Goal: Task Accomplishment & Management: Manage account settings

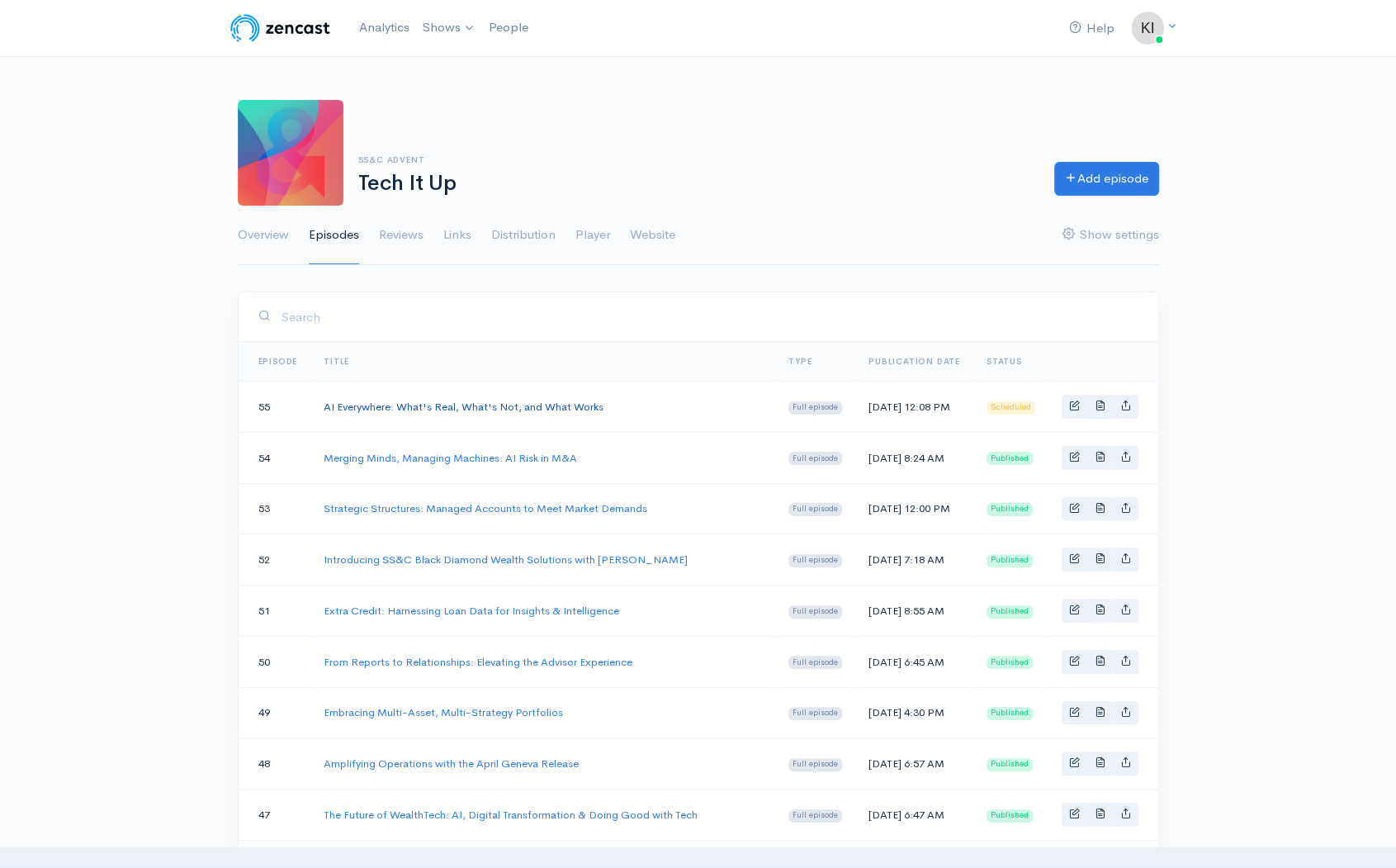
click at [516, 408] on link "AI Everywhere: What's Real, What's Not, and What Works" at bounding box center [464, 407] width 280 height 14
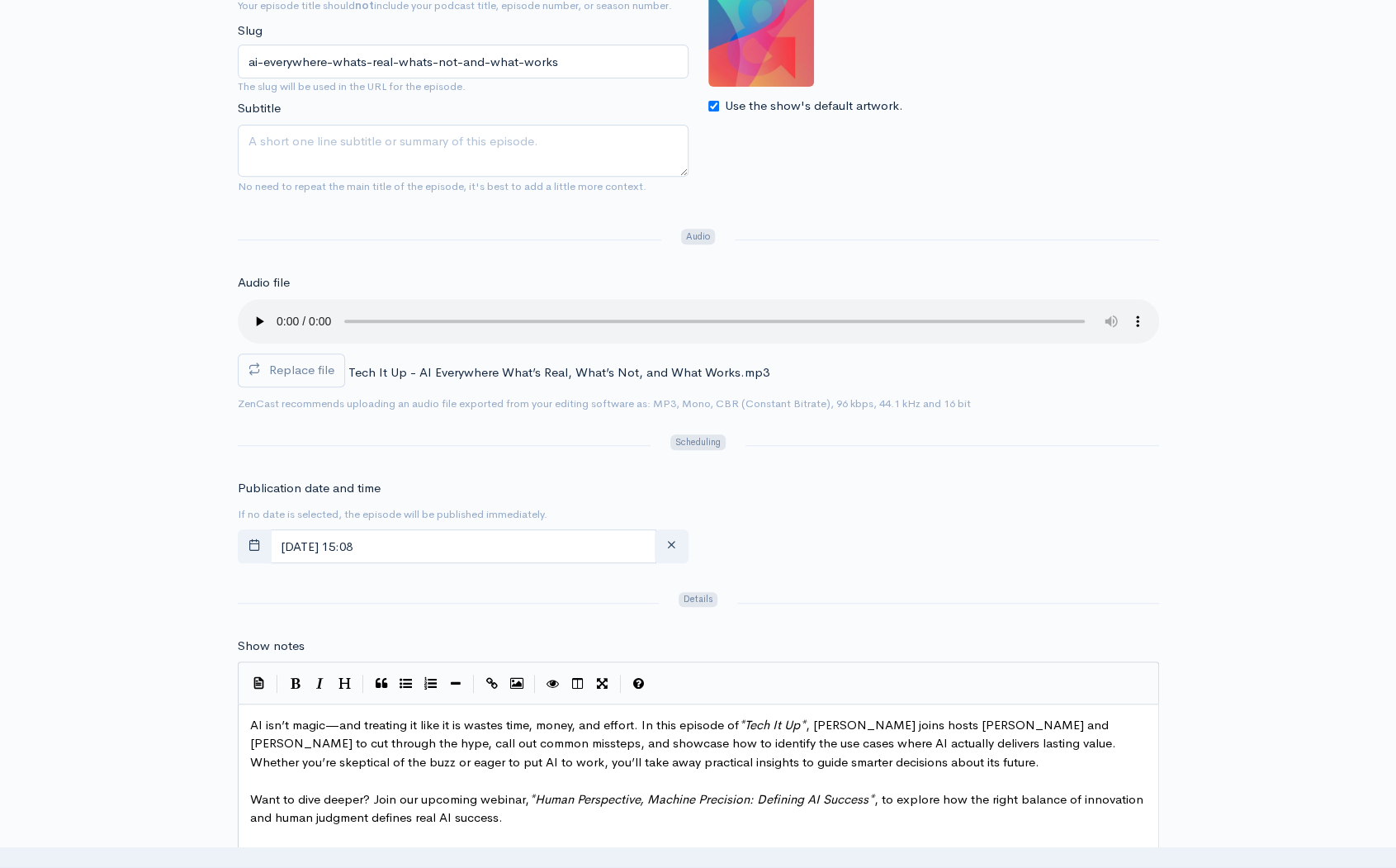
scroll to position [413, 0]
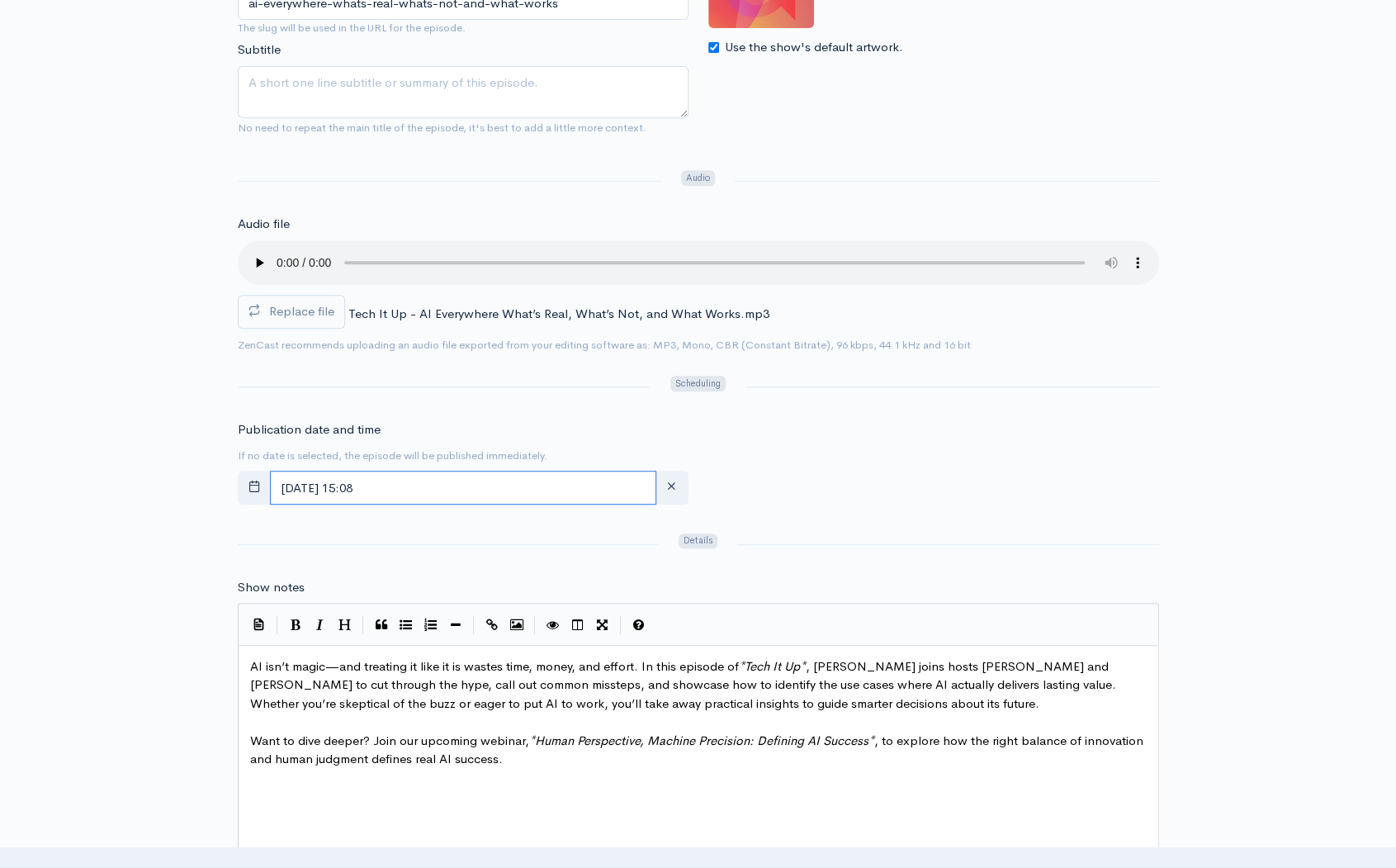
click at [453, 483] on input "[DATE] 15:08" at bounding box center [463, 488] width 386 height 34
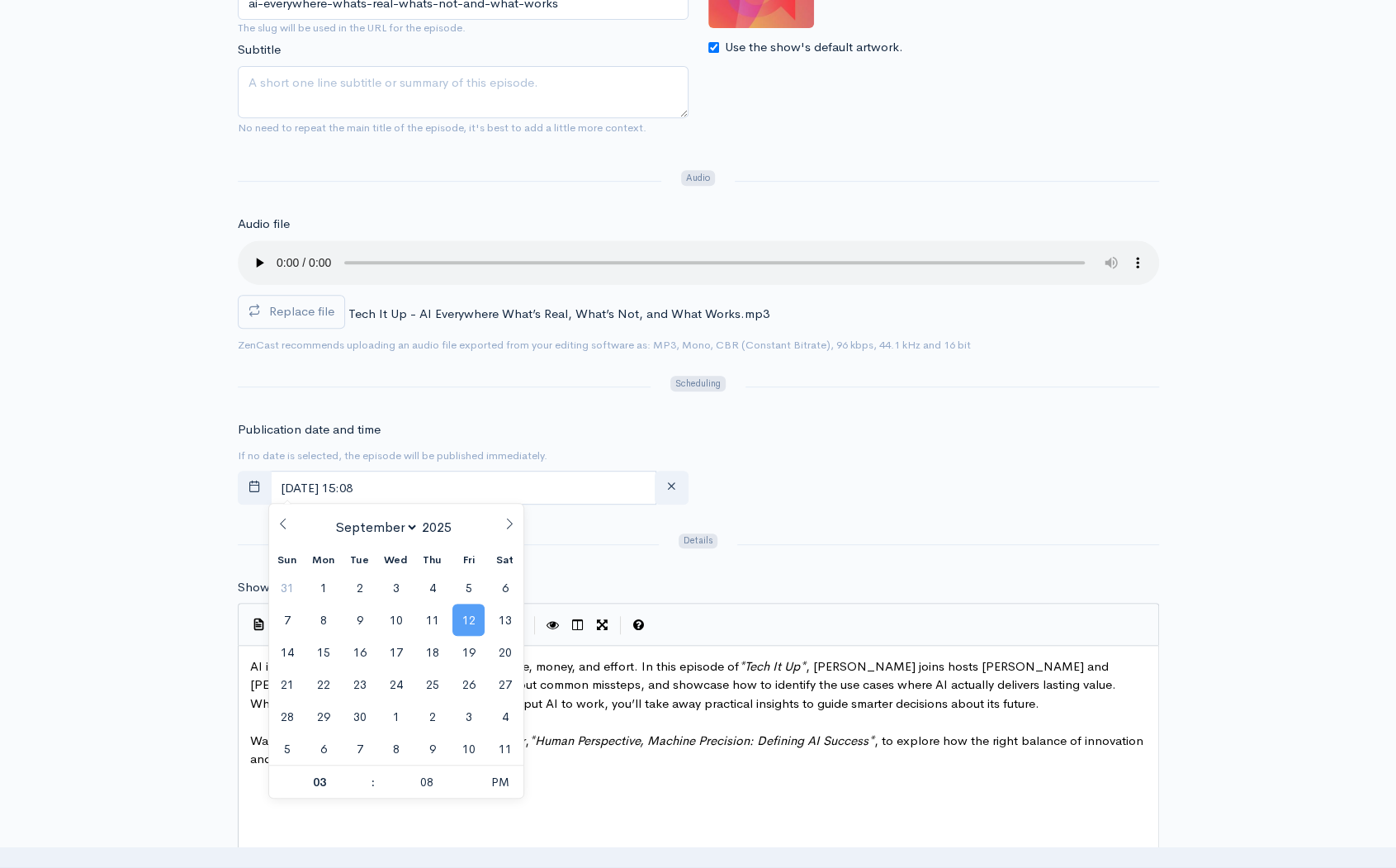
click at [457, 620] on span "12" at bounding box center [469, 620] width 32 height 32
click at [512, 786] on span "PM" at bounding box center [500, 782] width 45 height 33
click at [496, 787] on span "AM" at bounding box center [500, 782] width 45 height 33
type input "[DATE] 15:08"
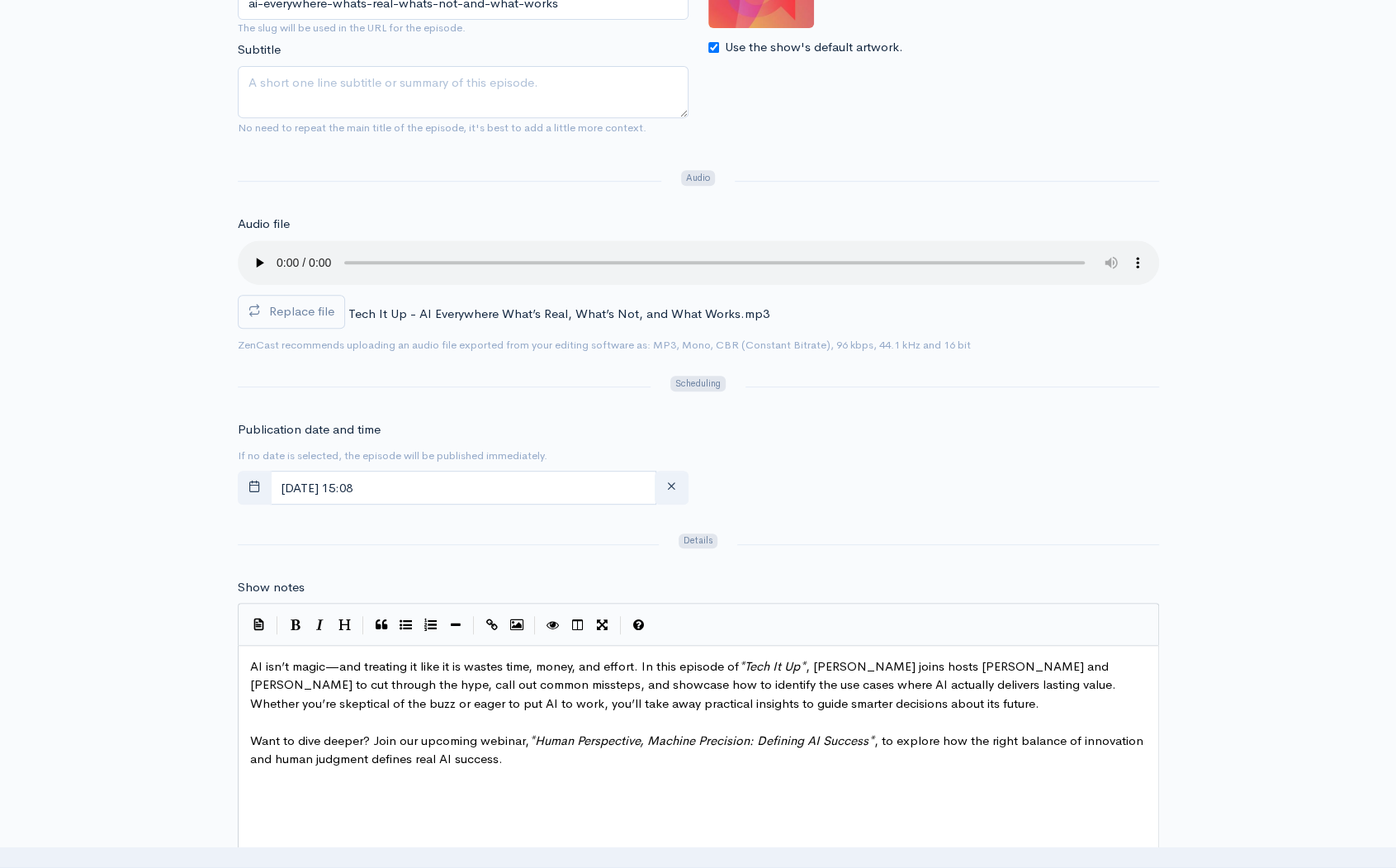
click at [828, 447] on div "Publication date and time If no date is selected, the episode will be published…" at bounding box center [699, 466] width 941 height 91
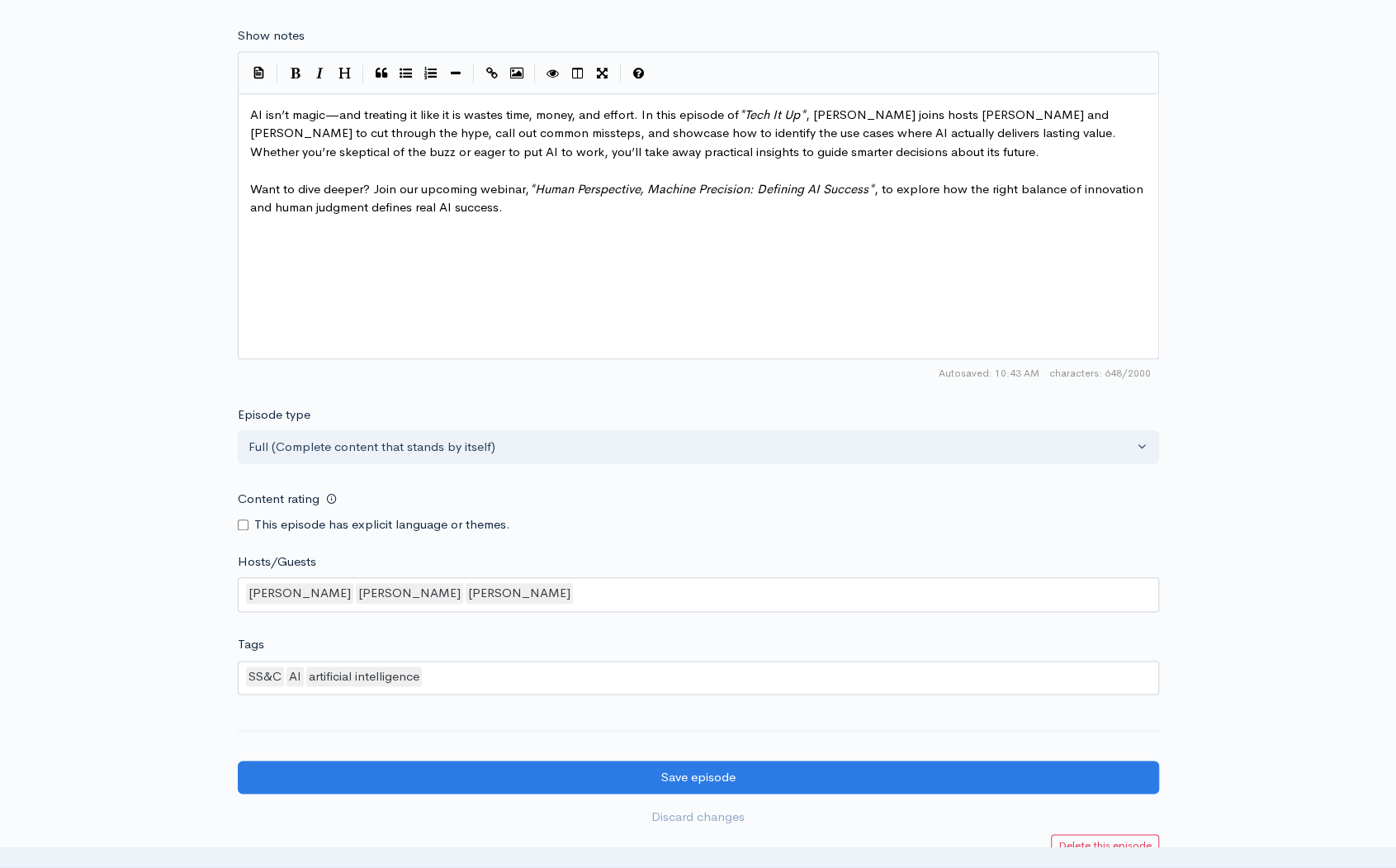
scroll to position [991, 0]
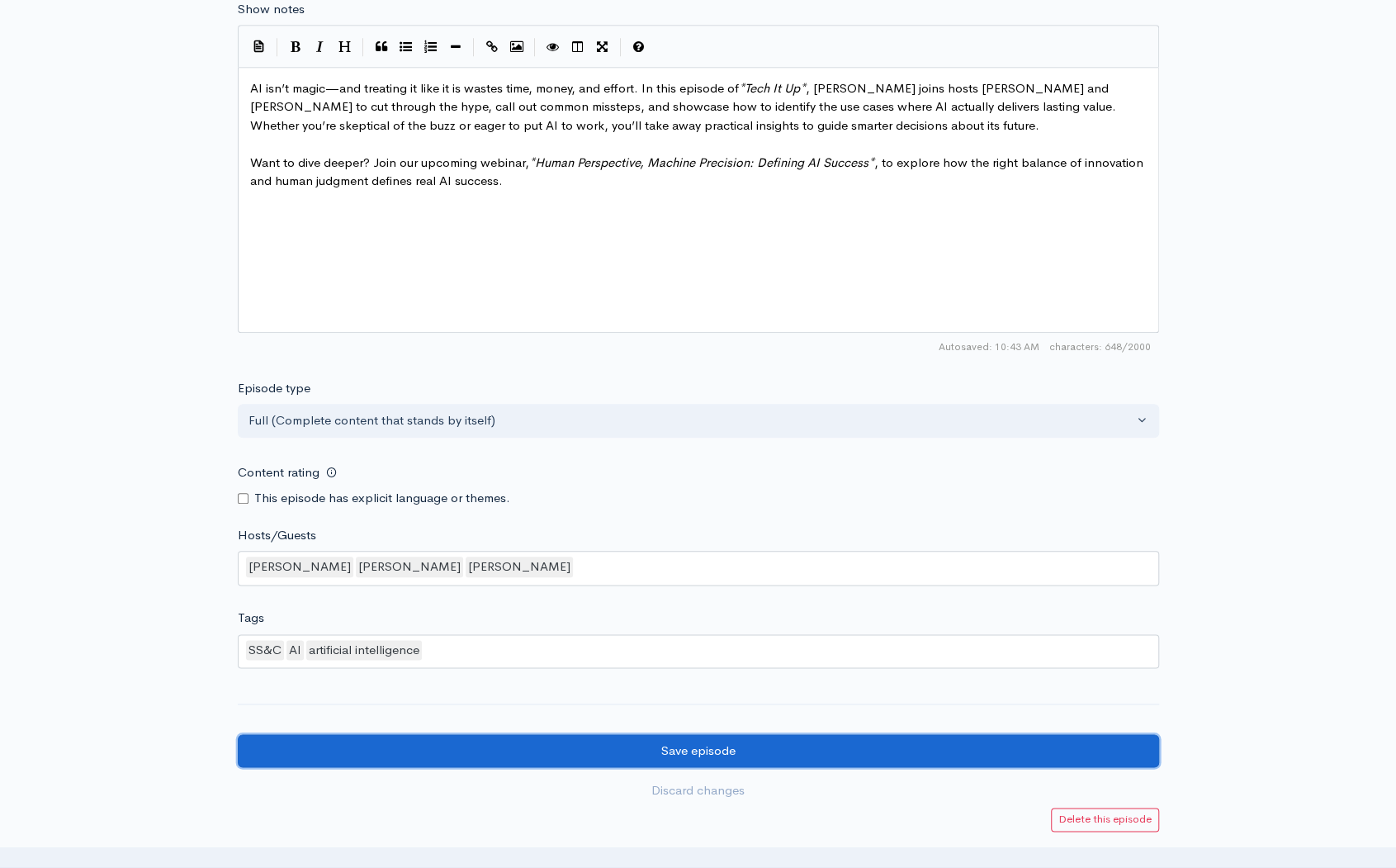
click at [651, 744] on input "Save episode" at bounding box center [698, 751] width 922 height 34
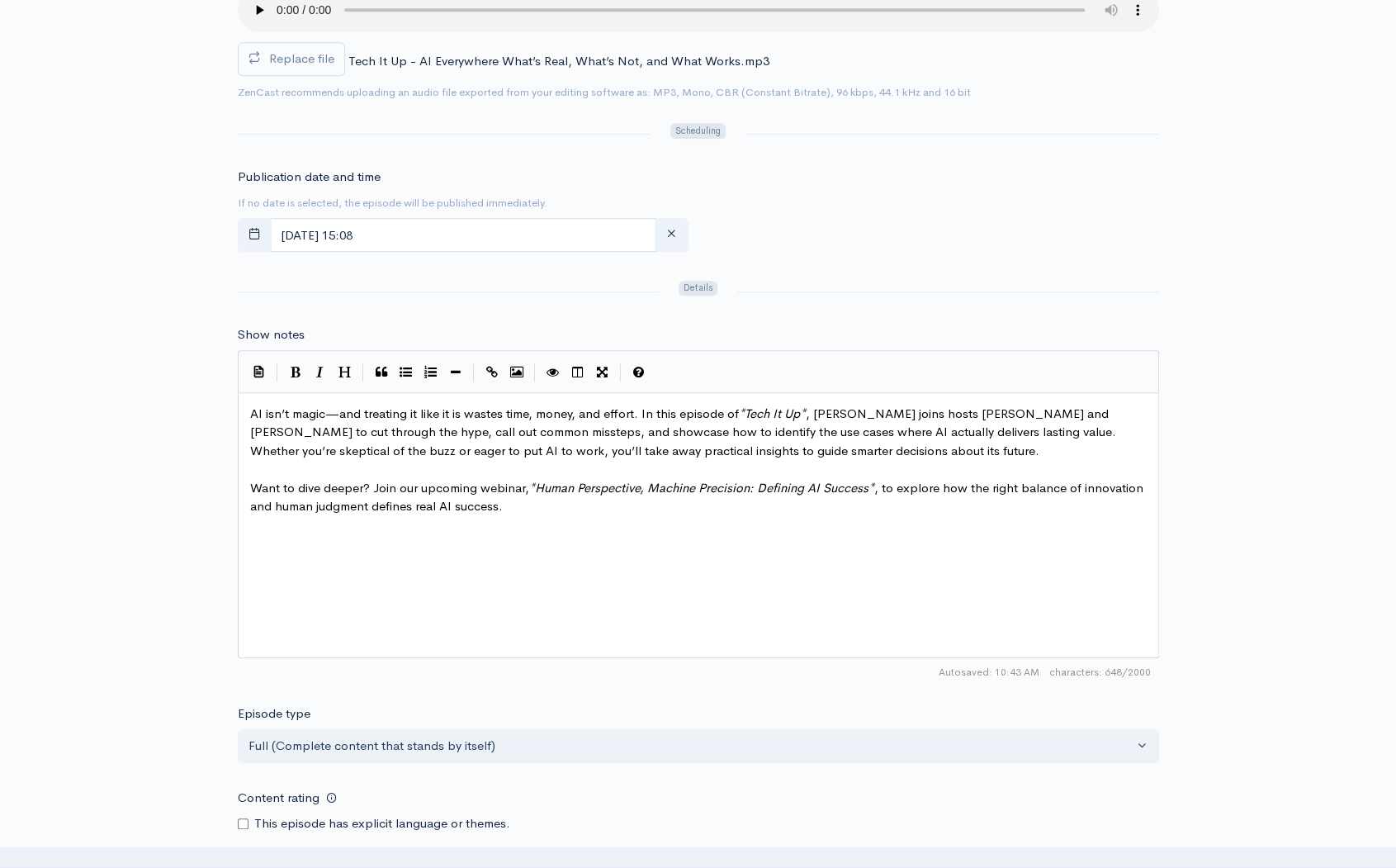
scroll to position [660, 0]
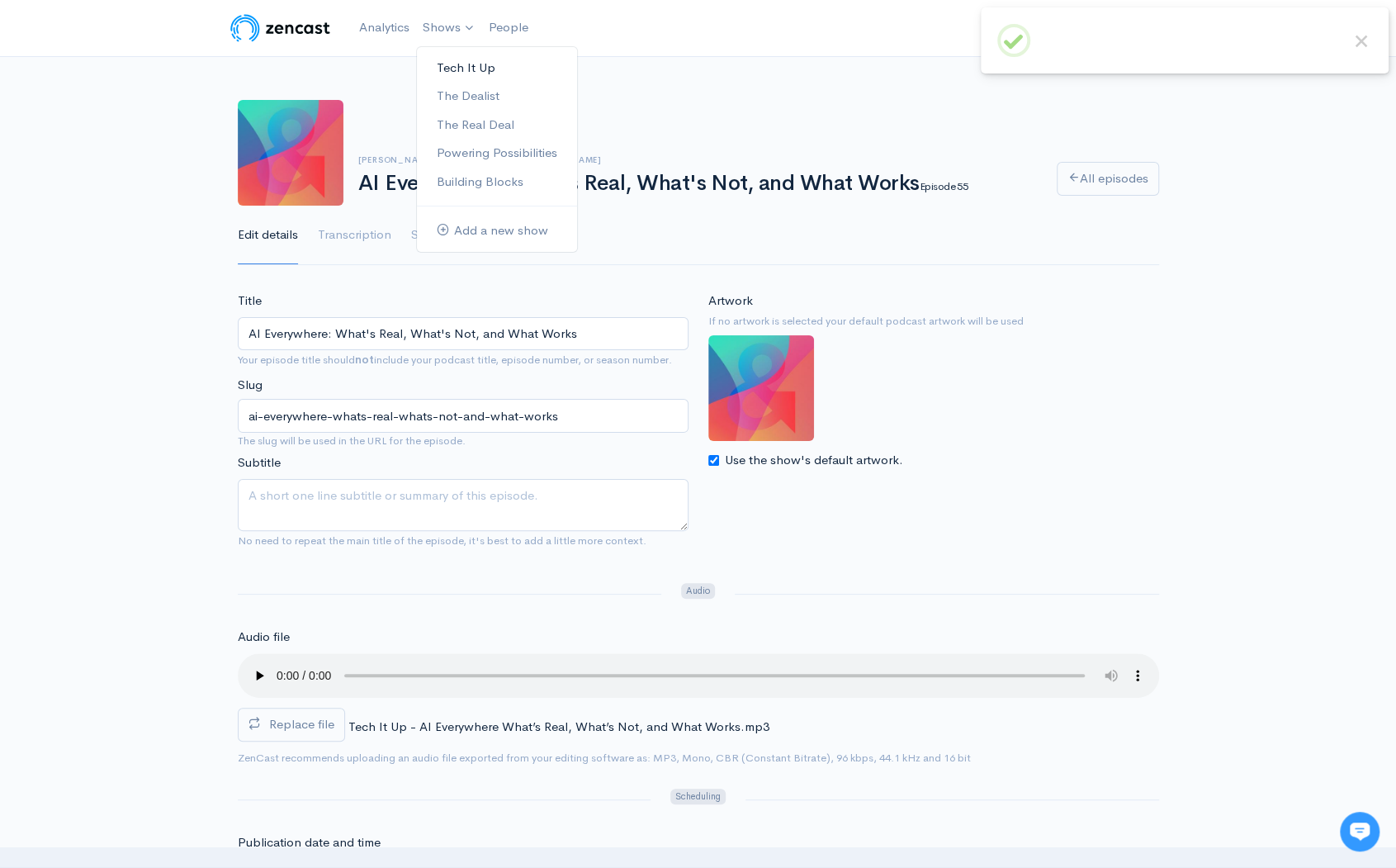
click at [454, 68] on link "Tech It Up" at bounding box center [497, 68] width 161 height 29
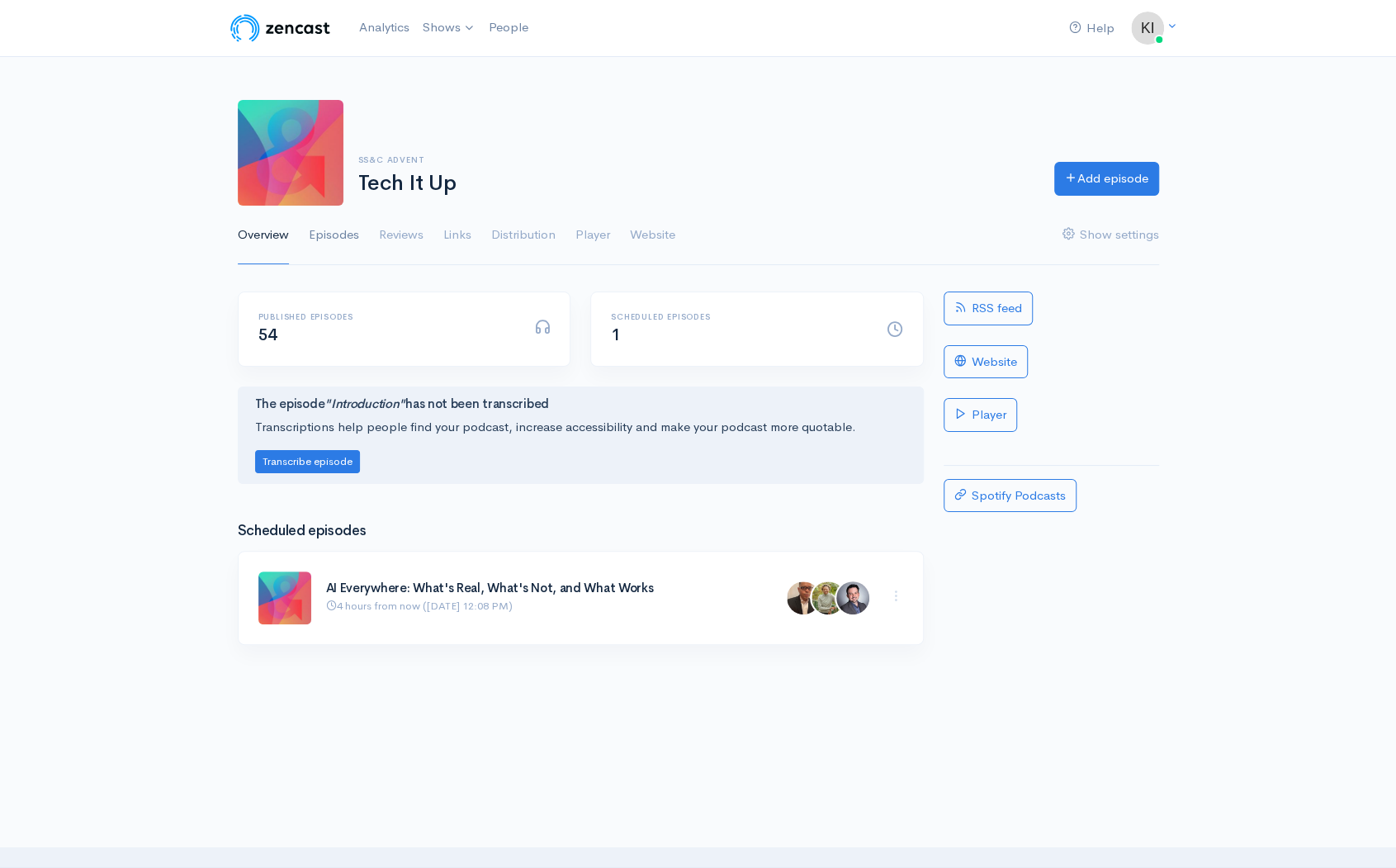
click at [340, 231] on link "Episodes" at bounding box center [334, 236] width 50 height 60
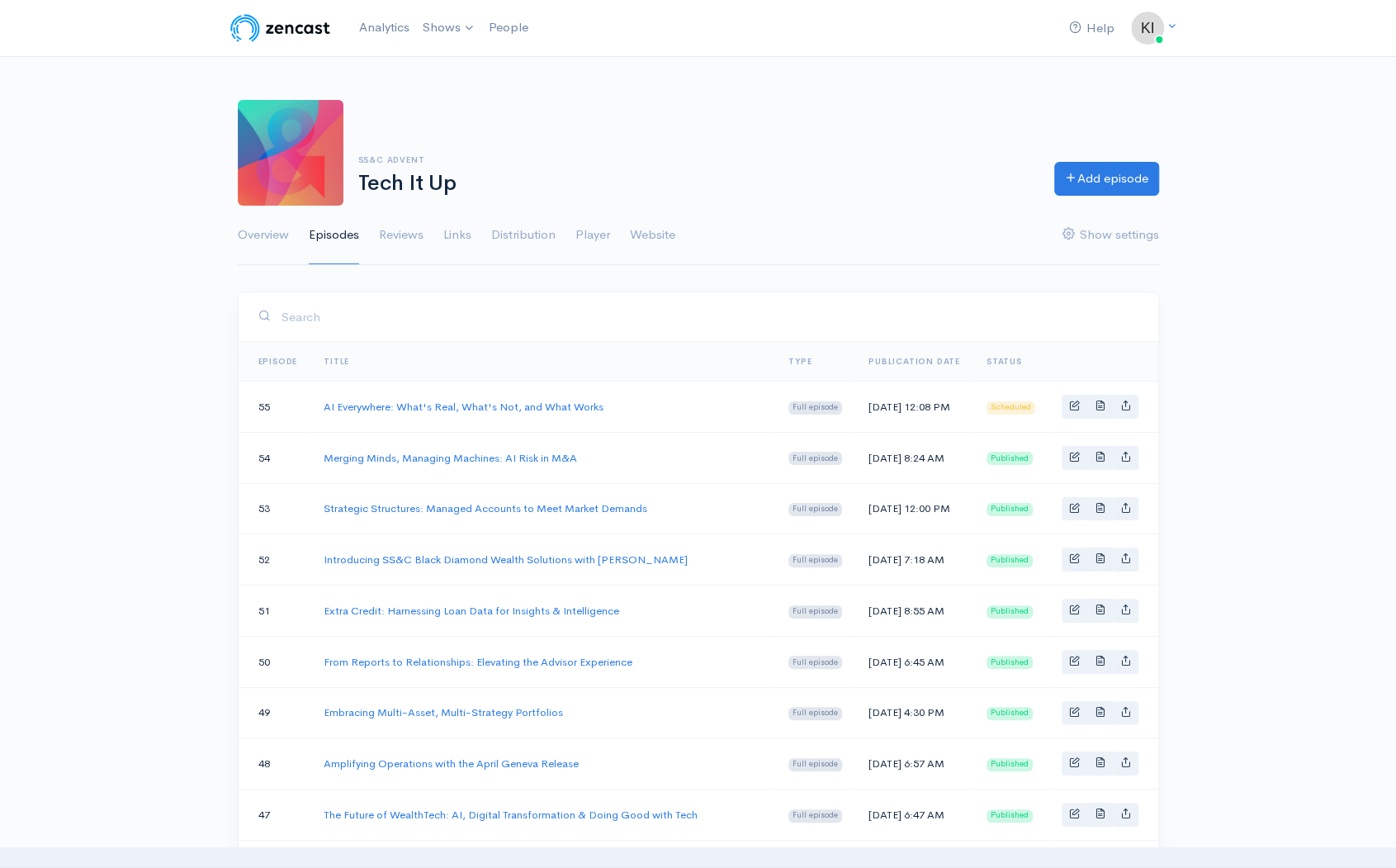
click at [940, 404] on td "[DATE] 12:08 PM" at bounding box center [914, 408] width 118 height 51
click at [507, 405] on link "AI Everywhere: What's Real, What's Not, and What Works" at bounding box center [464, 407] width 280 height 14
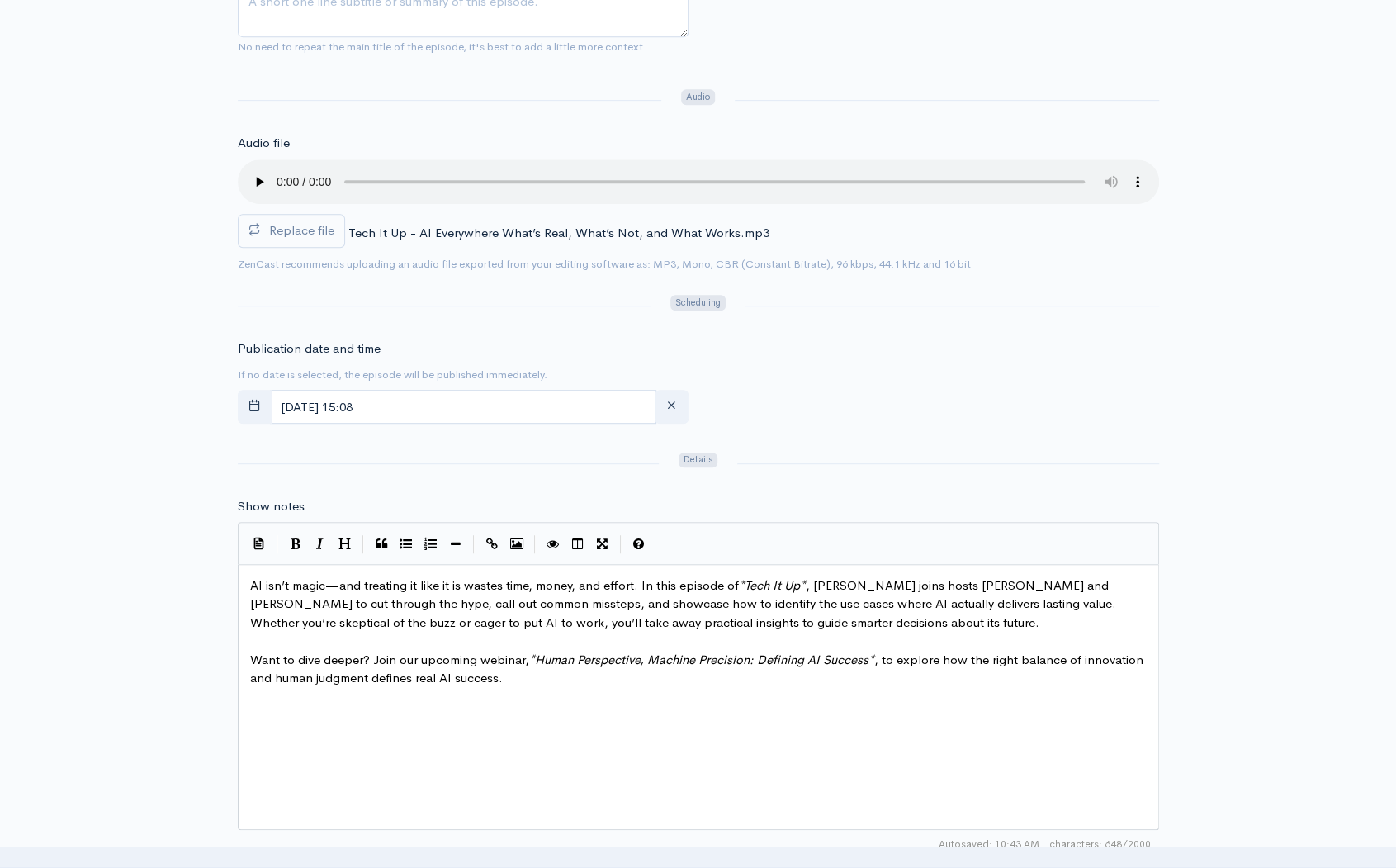
scroll to position [496, 0]
click at [502, 404] on input "[DATE] 15:08" at bounding box center [463, 405] width 386 height 34
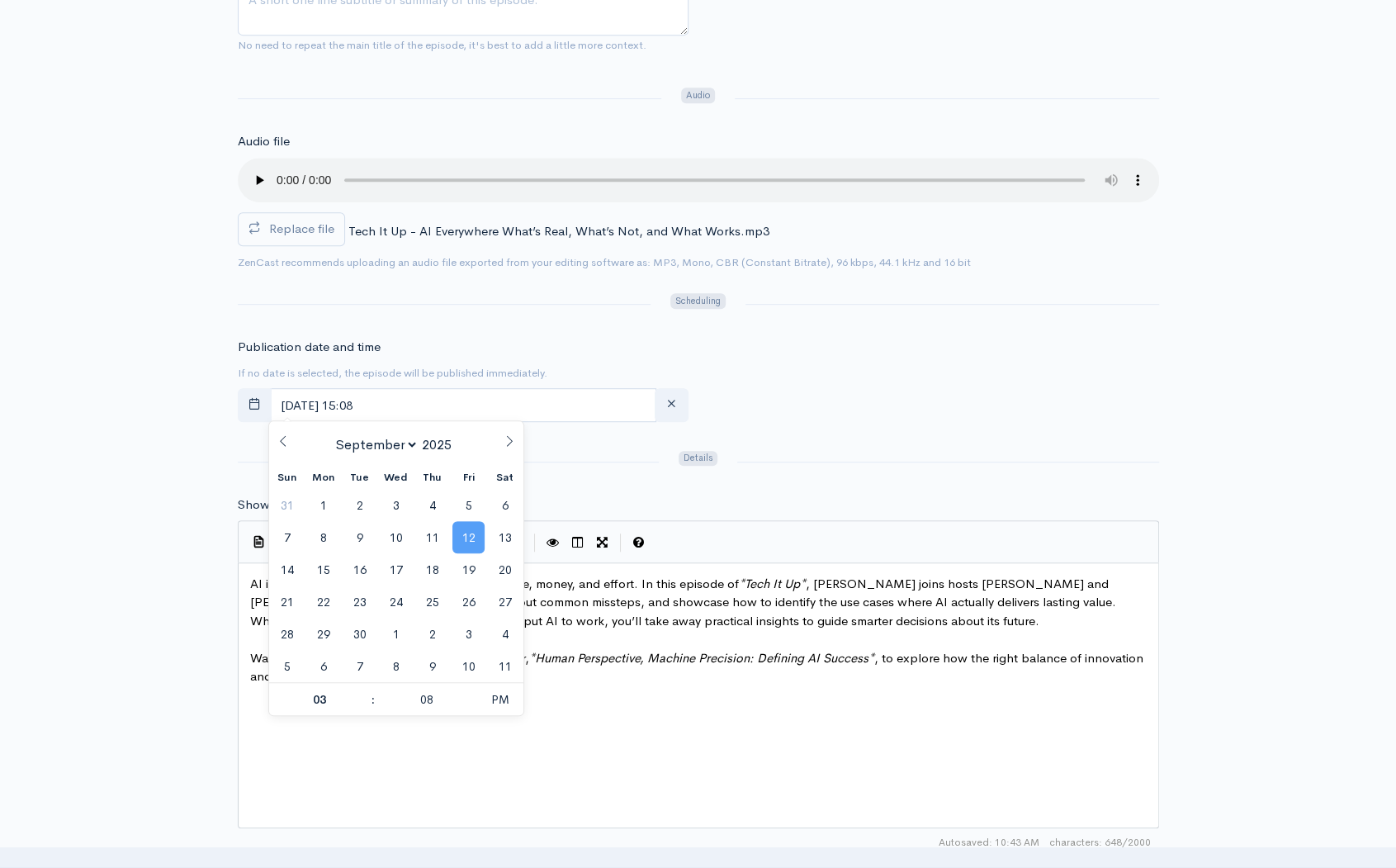
click at [476, 536] on span "12" at bounding box center [469, 537] width 32 height 32
type input "6"
type input "September, 12 2025 18:08"
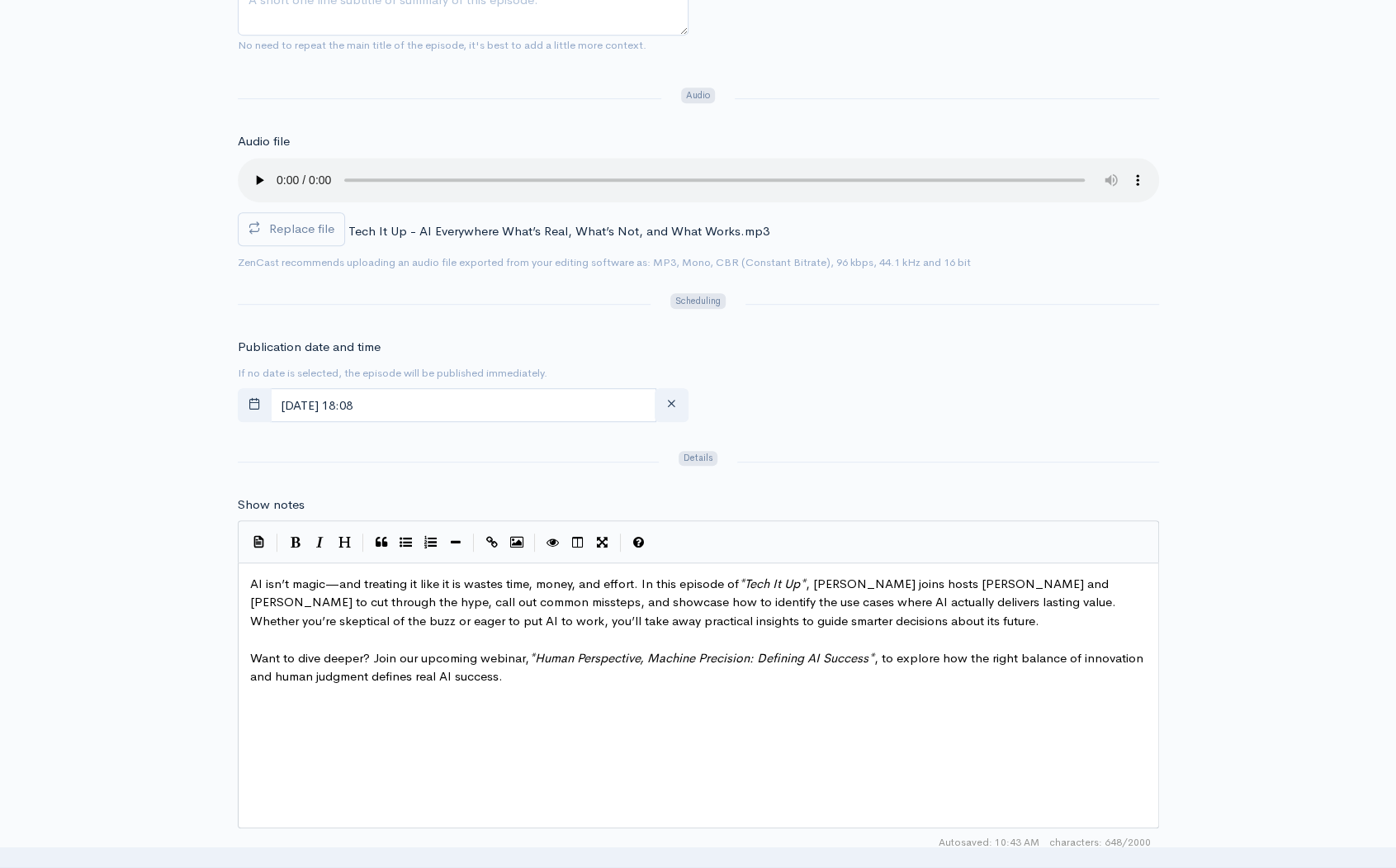
click at [889, 408] on div "Publication date and time If no date is selected, the episode will be published…" at bounding box center [699, 383] width 941 height 91
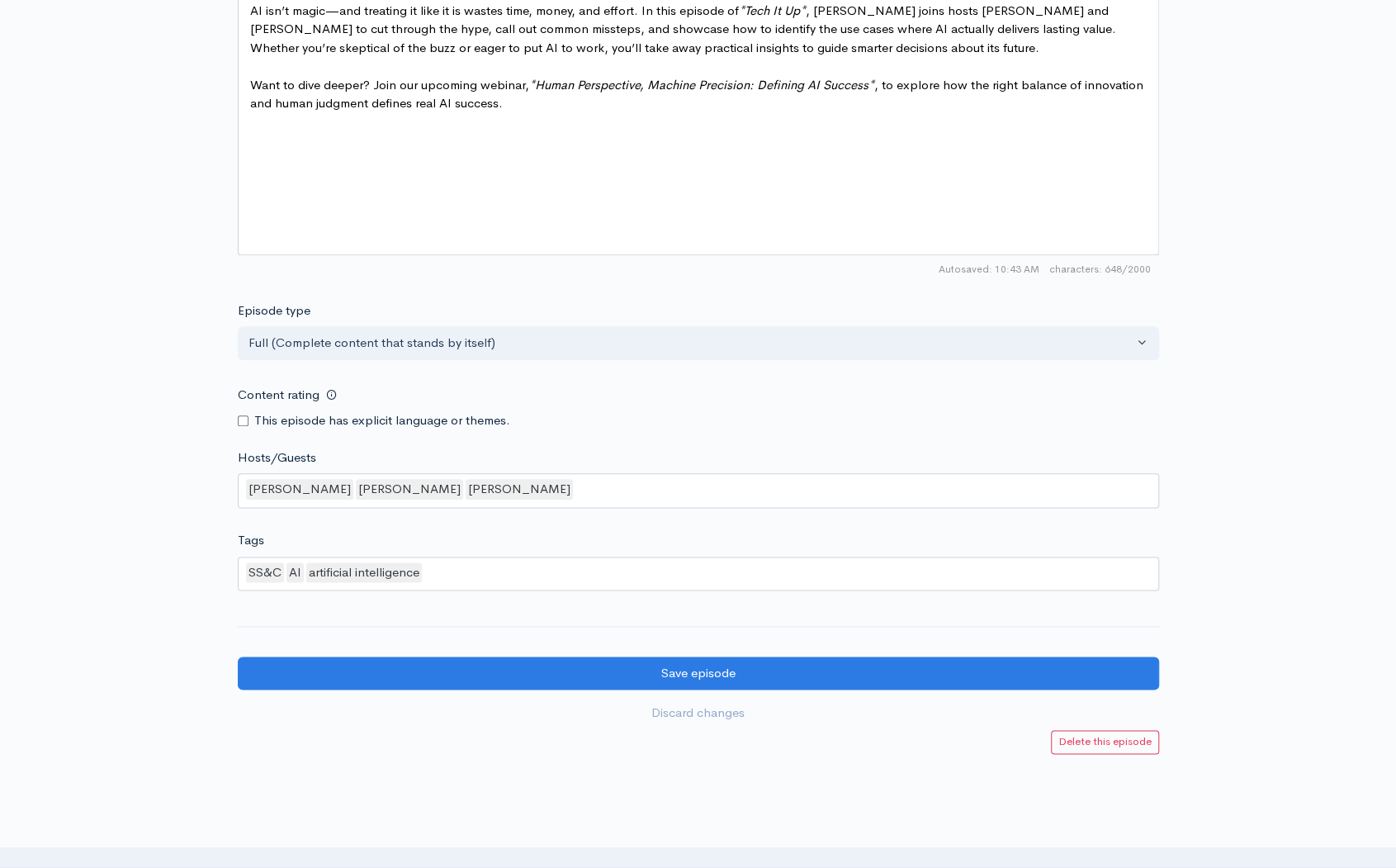
scroll to position [1074, 0]
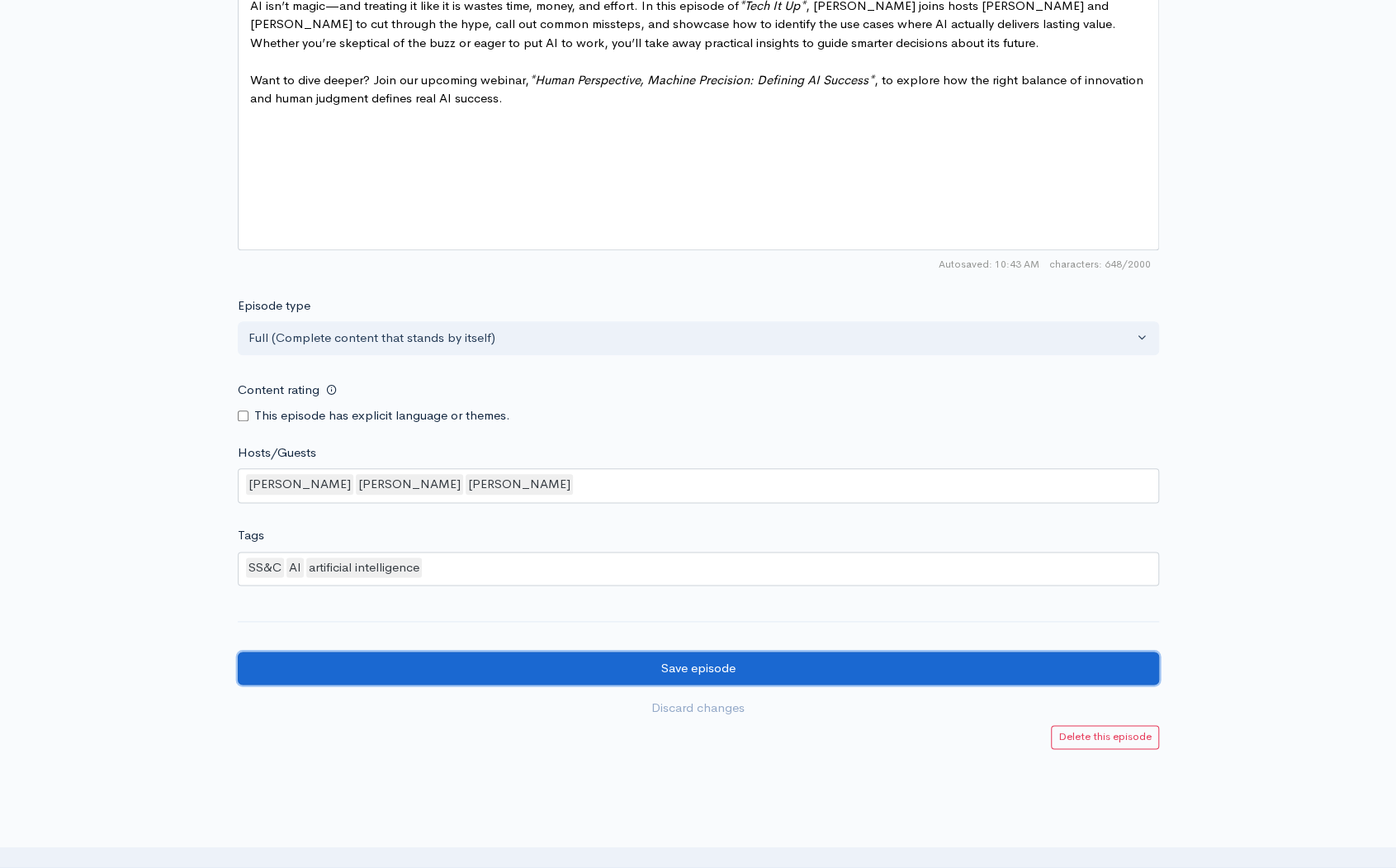
click at [765, 665] on input "Save episode" at bounding box center [698, 669] width 922 height 34
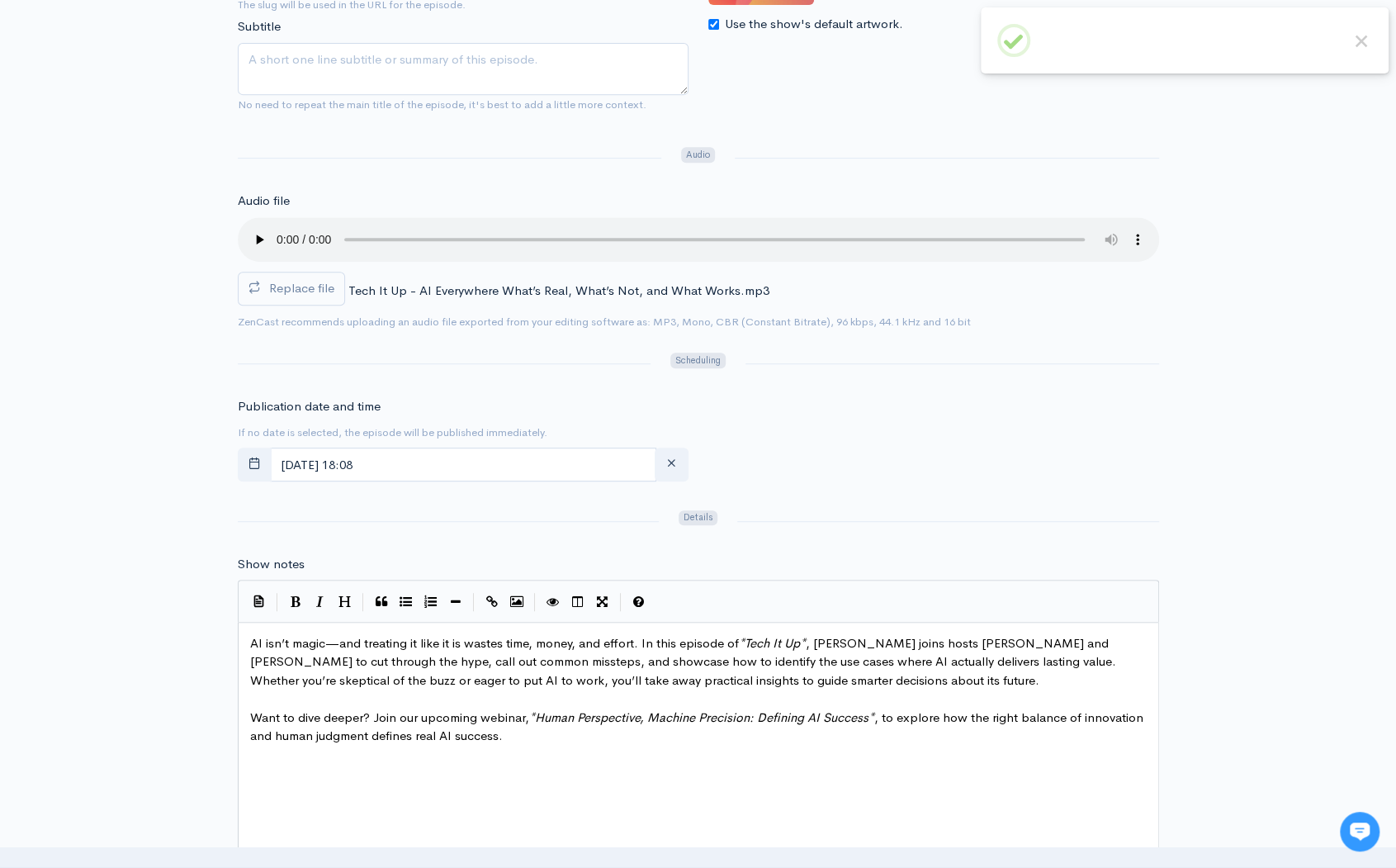
scroll to position [496, 0]
